Goal: Entertainment & Leisure: Consume media (video, audio)

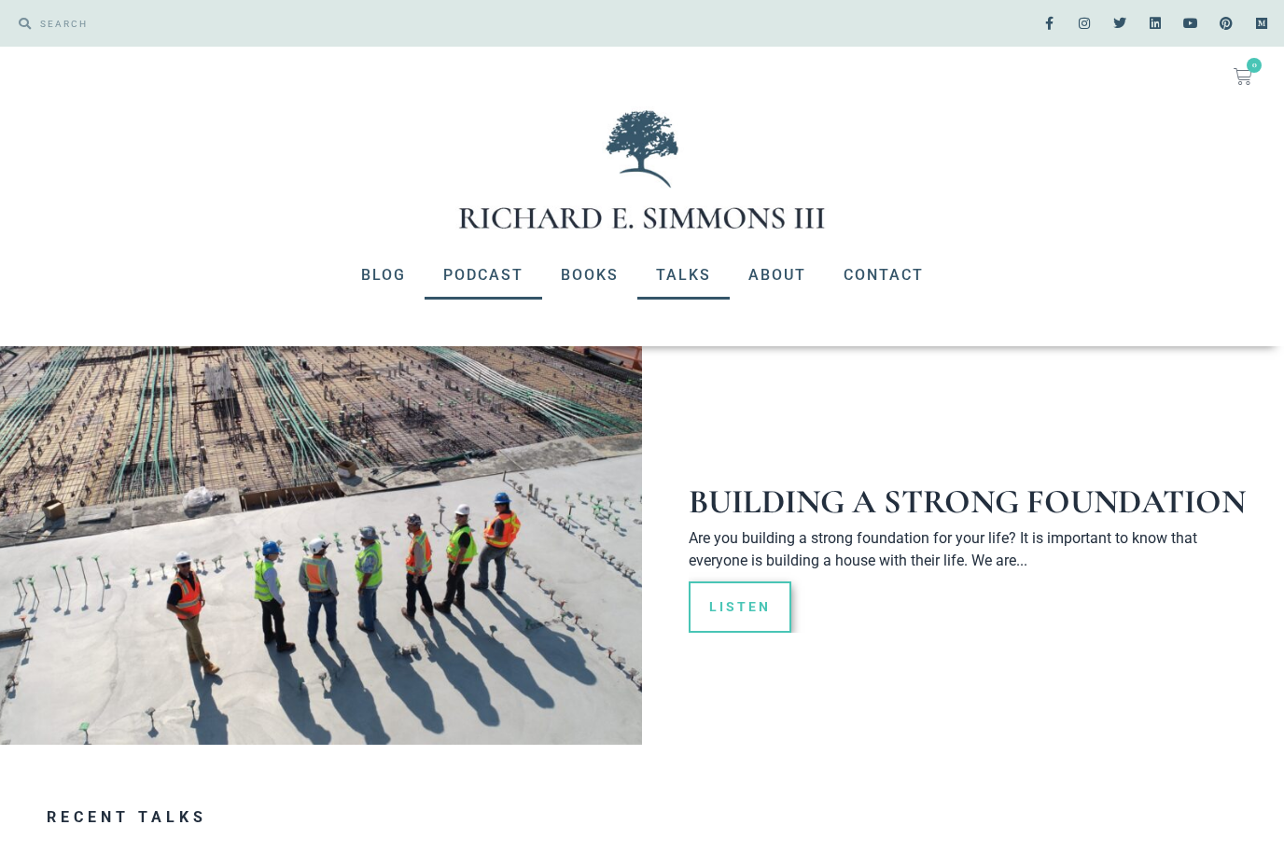
click at [485, 271] on link "Podcast" at bounding box center [483, 275] width 118 height 49
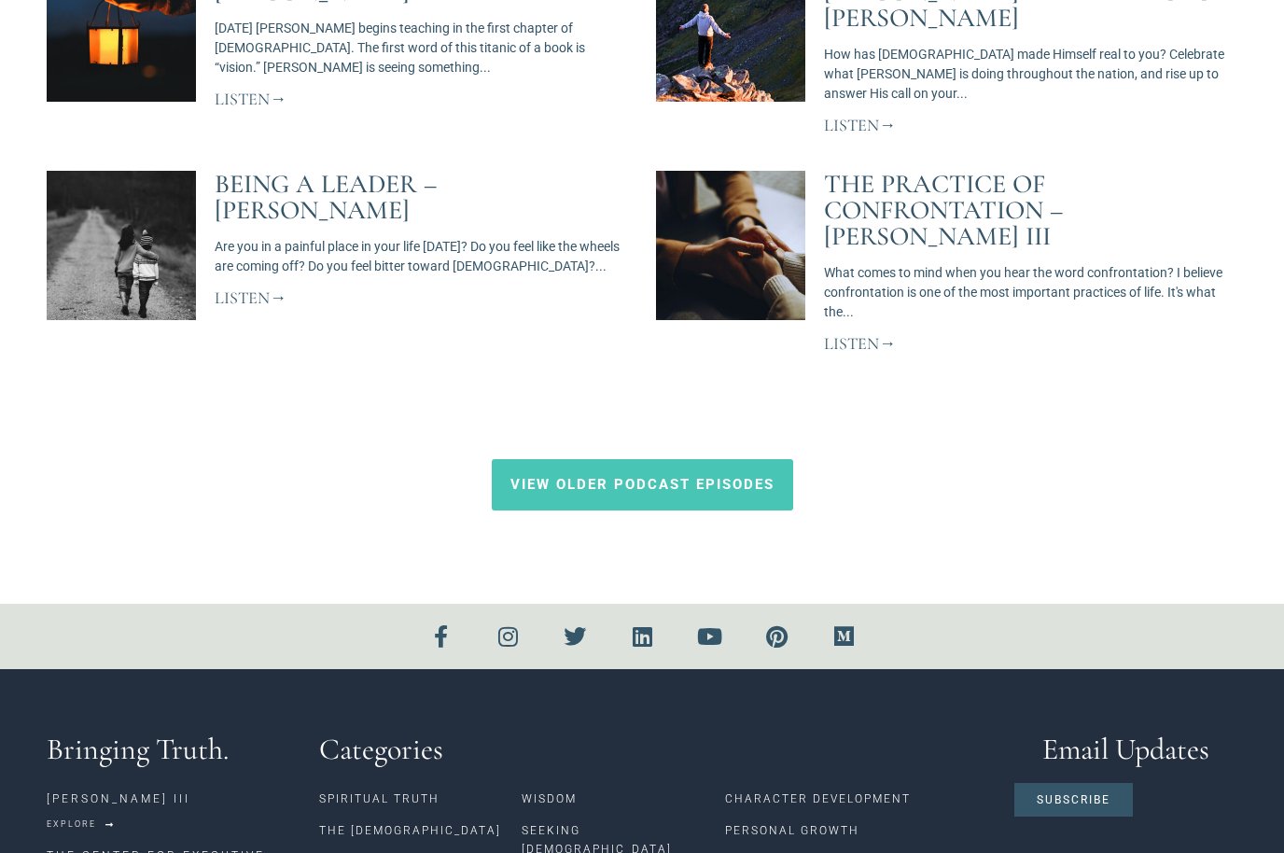
scroll to position [1697, 0]
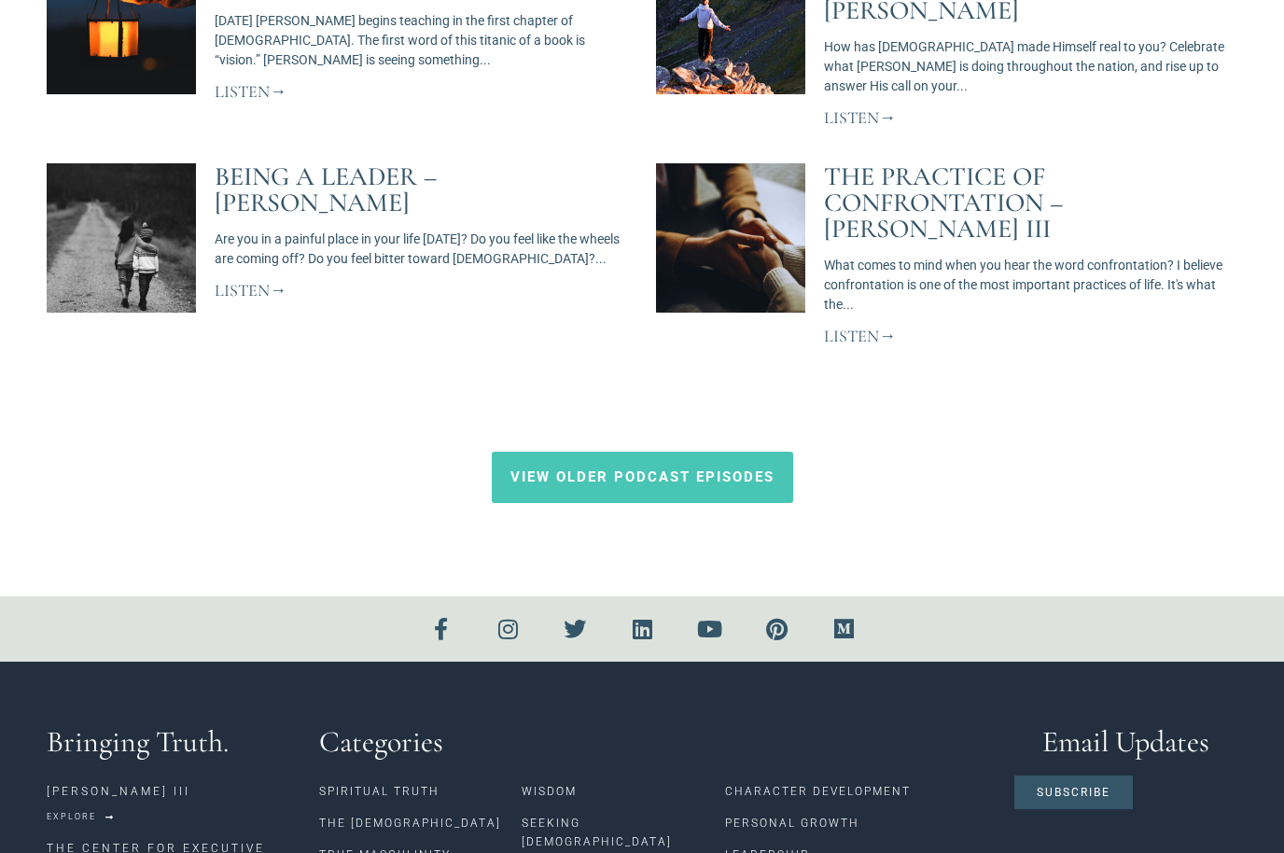
click at [702, 470] on span "View Older Podcast Episodes" at bounding box center [642, 477] width 264 height 14
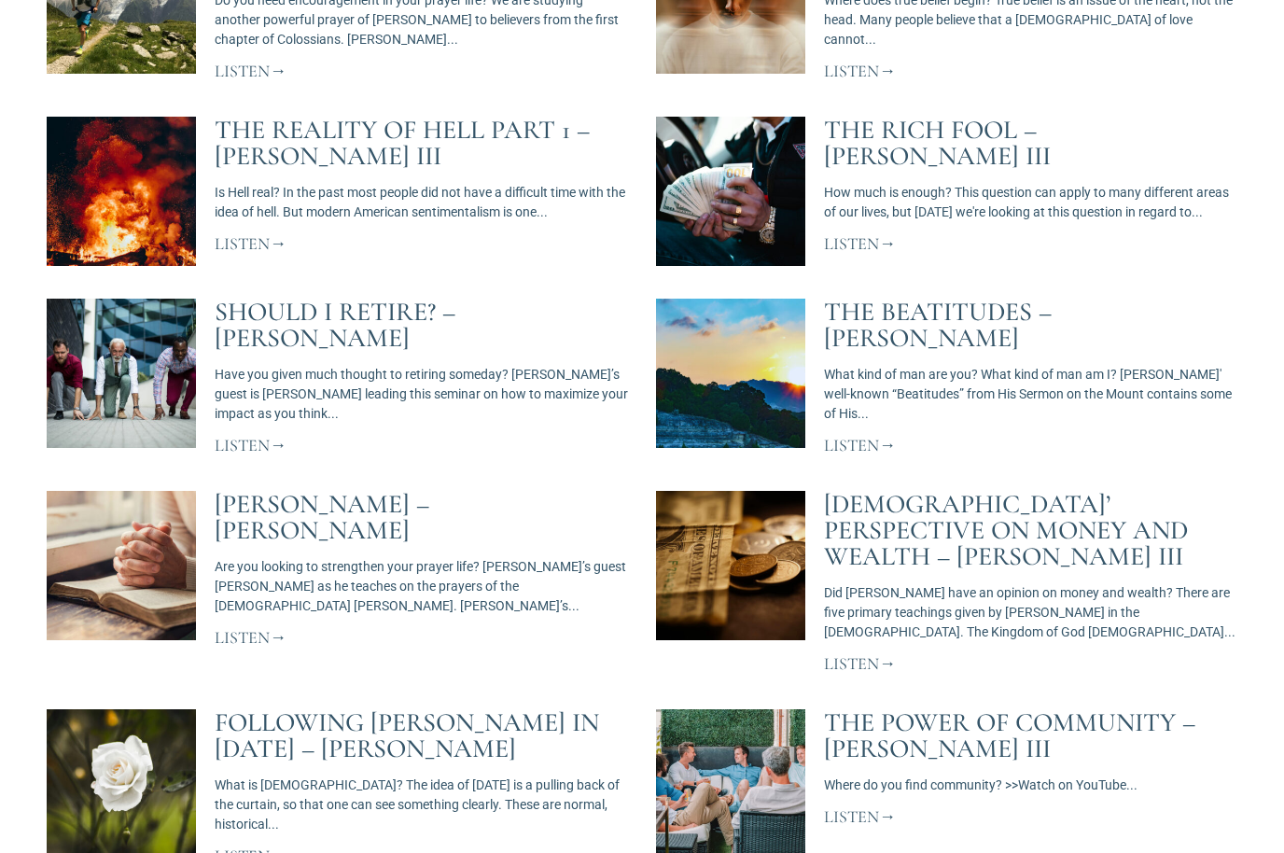
scroll to position [2336, 0]
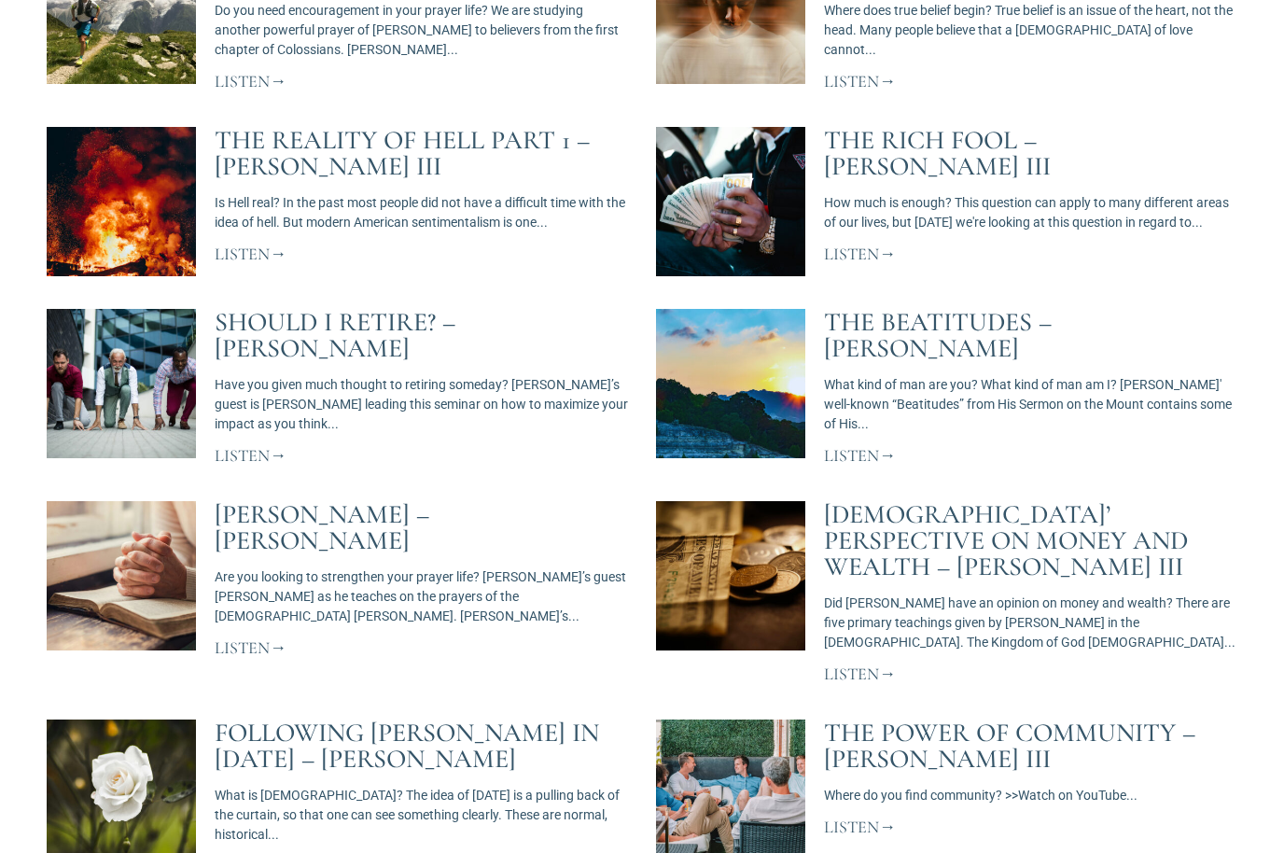
click at [867, 445] on link "Listen" at bounding box center [860, 455] width 72 height 21
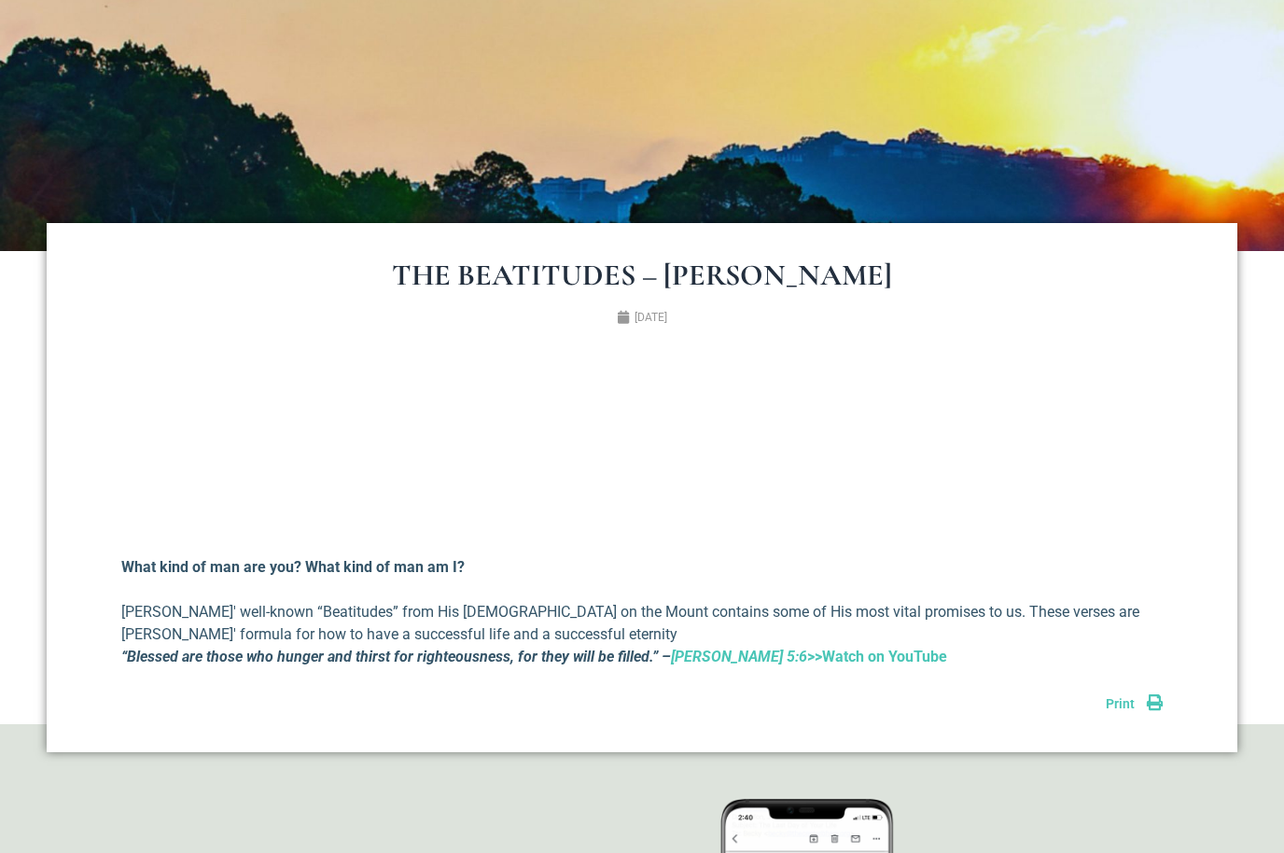
scroll to position [429, 0]
click at [840, 591] on div "What kind of man are you? What kind of man am I? Jesus' well-known “Beatitudes”…" at bounding box center [641, 513] width 1041 height 309
click at [862, 563] on p "What kind of man are you? What kind of man am I?" at bounding box center [641, 567] width 1041 height 22
click at [933, 598] on div "What kind of man are you? What kind of man am I? Jesus' well-known “Beatitudes”…" at bounding box center [641, 513] width 1041 height 309
